Goal: Transaction & Acquisition: Purchase product/service

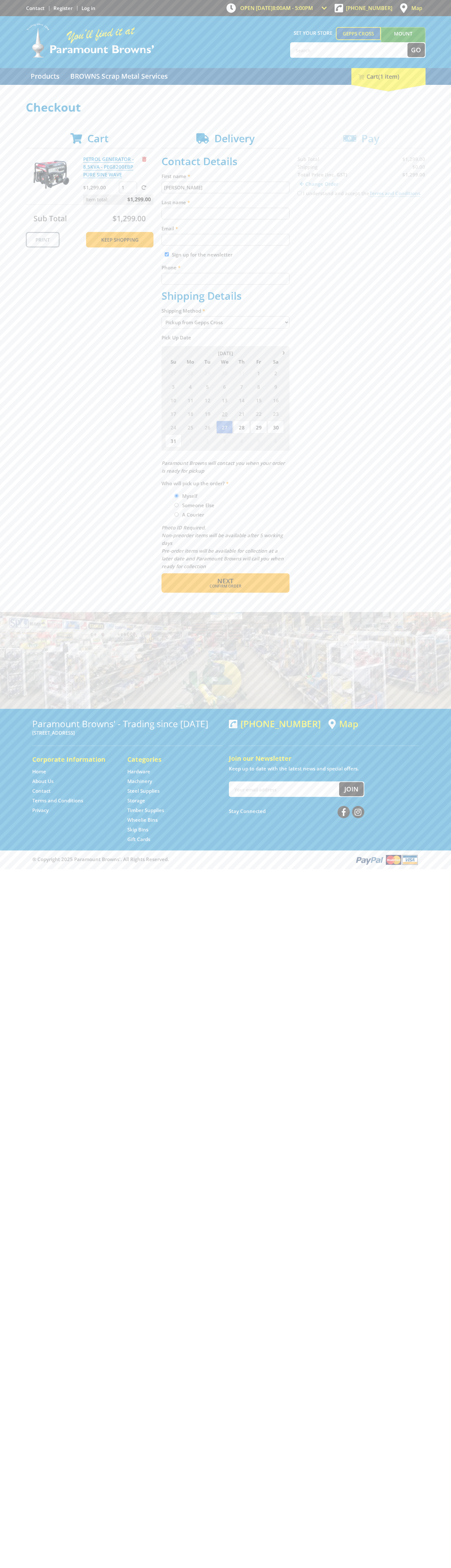
type input "[PERSON_NAME]"
type input "[EMAIL_ADDRESS][DOMAIN_NAME]"
type input "0293744000"
click at [226, 581] on span "Next" at bounding box center [225, 581] width 16 height 9
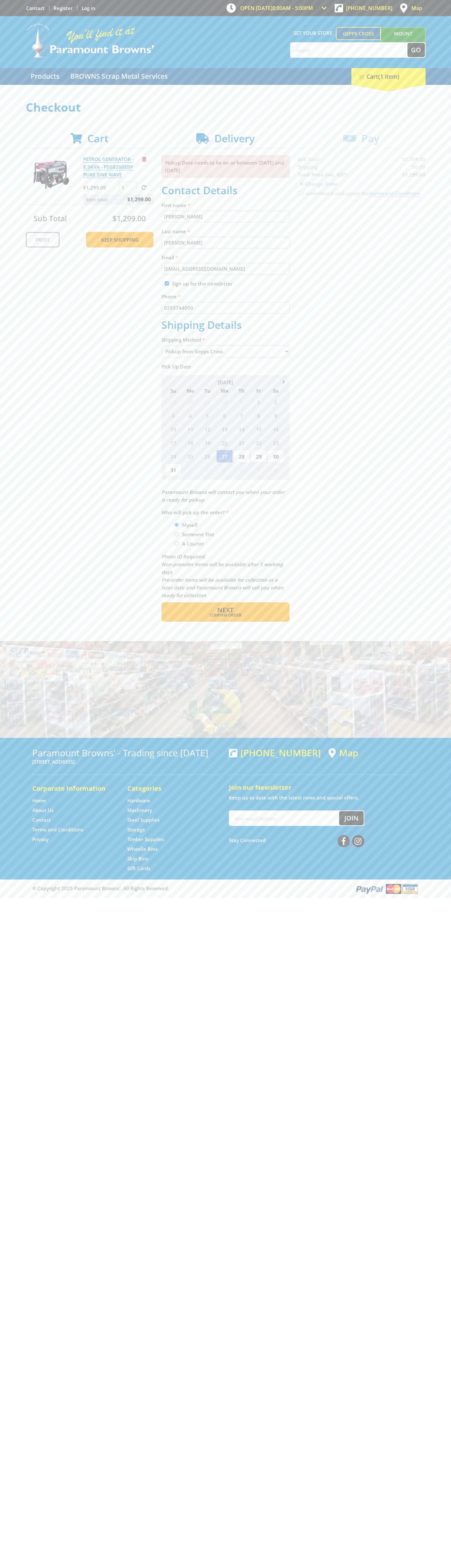
type input "[PERSON_NAME]"
click at [226, 615] on span "Confirm order" at bounding box center [226, 615] width 100 height 4
click at [226, 610] on span "Next" at bounding box center [225, 610] width 16 height 9
